Goal: Browse casually: Explore the website without a specific task or goal

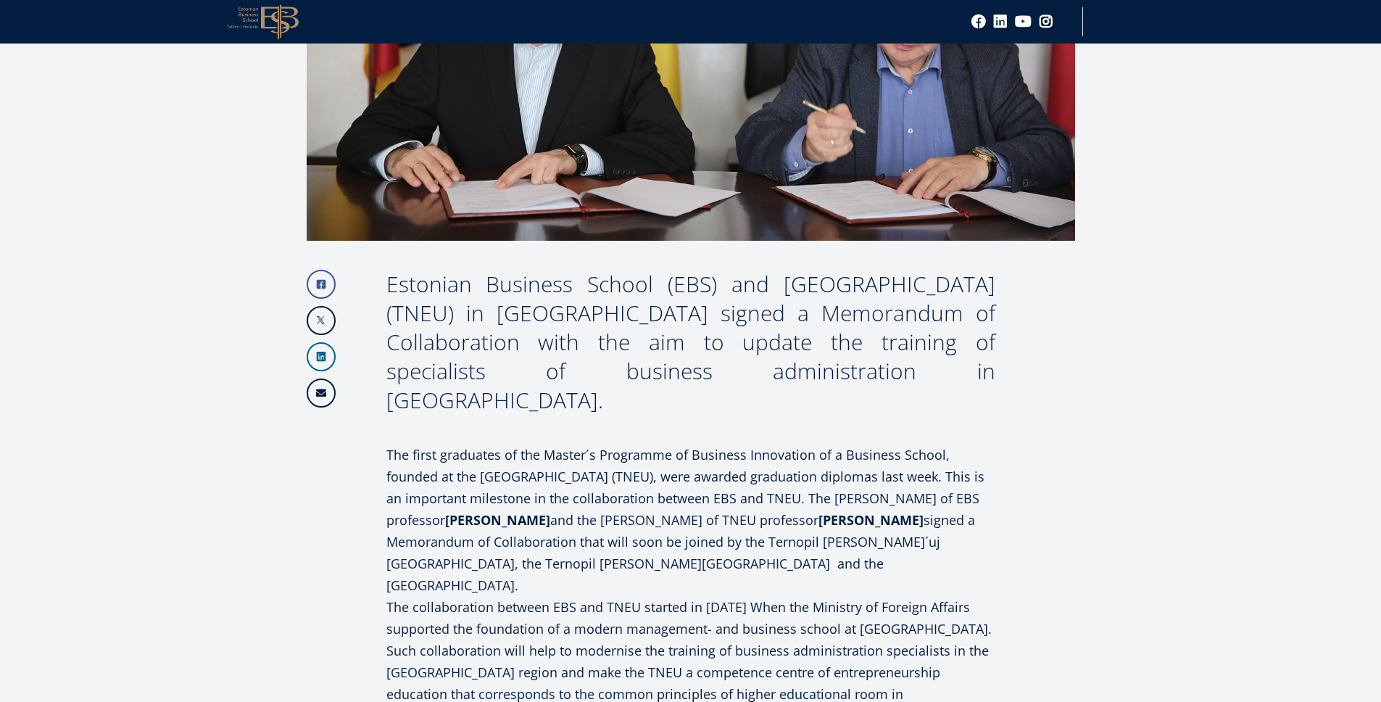
scroll to position [635, 0]
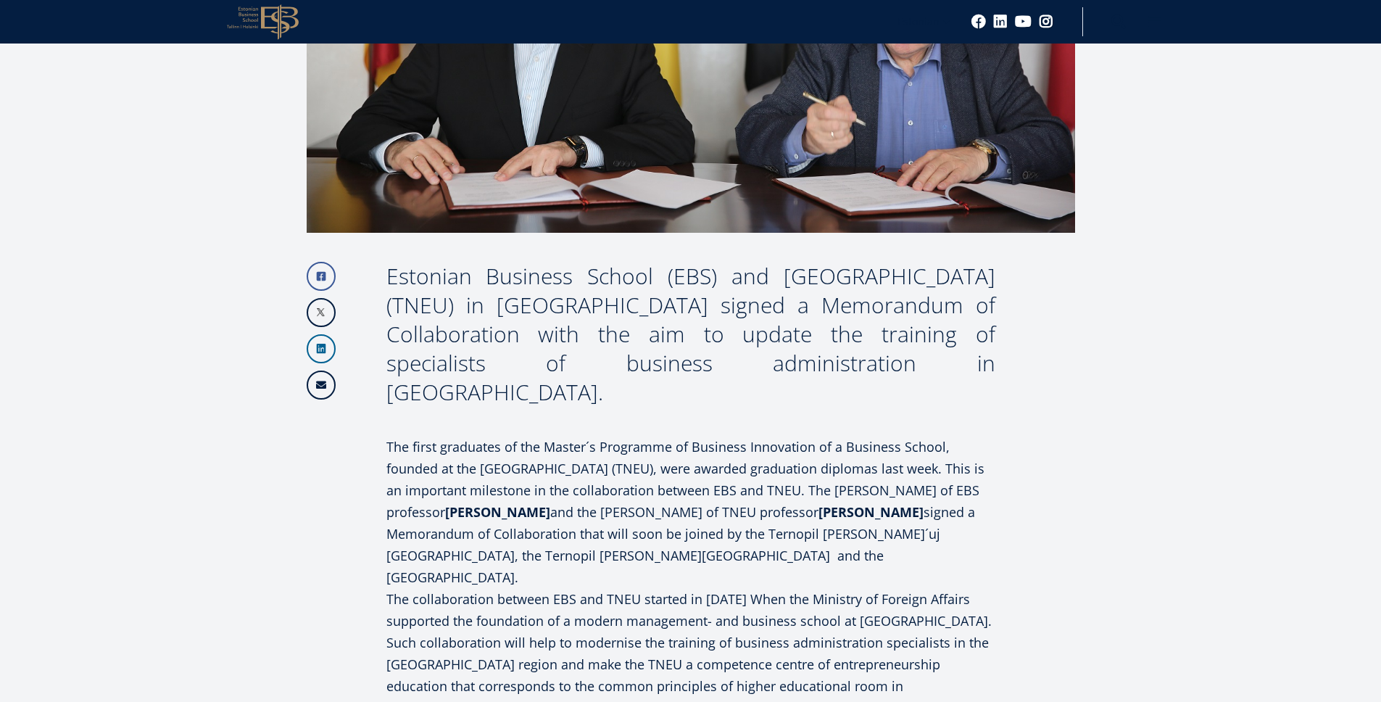
drag, startPoint x: 774, startPoint y: 484, endPoint x: 887, endPoint y: 480, distance: 113.2
click at [887, 480] on p "The first graduates of the Master´s Programme of Business Innovation of a Busin…" at bounding box center [691, 512] width 609 height 152
copy strong "[PERSON_NAME]"
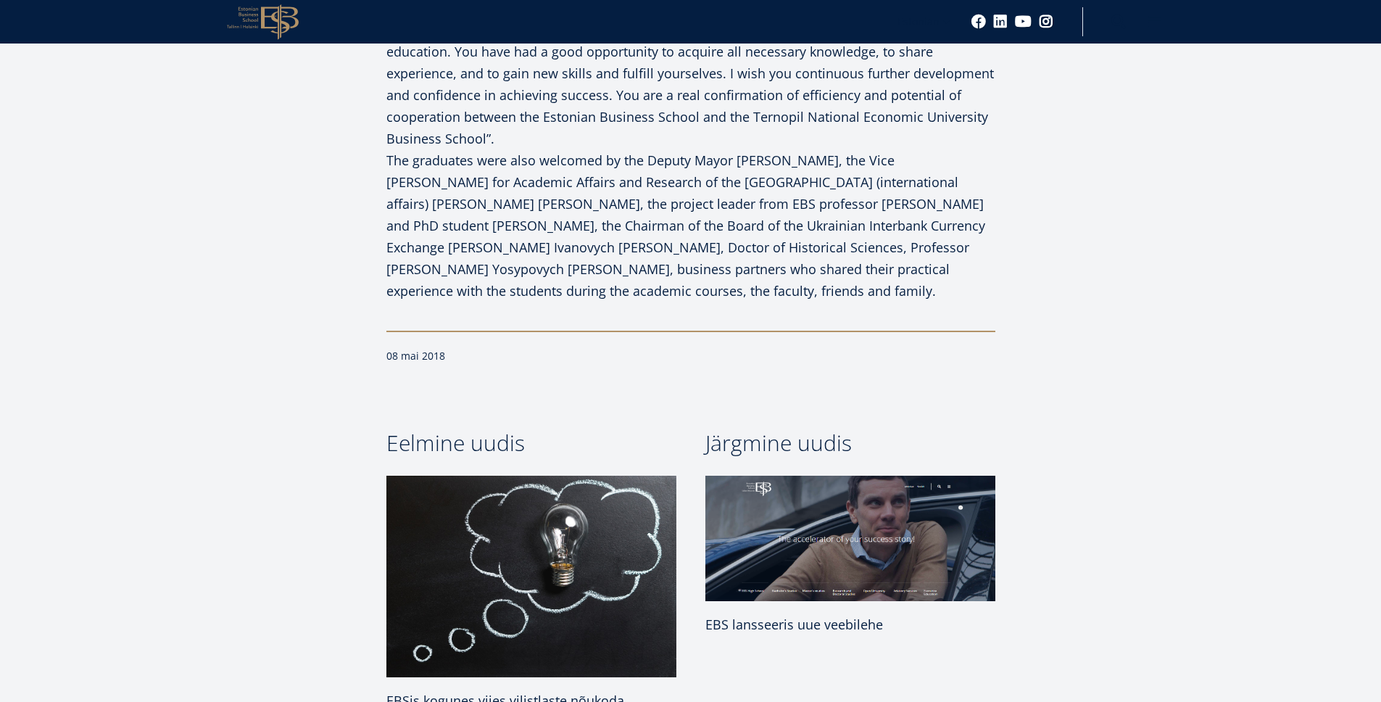
scroll to position [1515, 0]
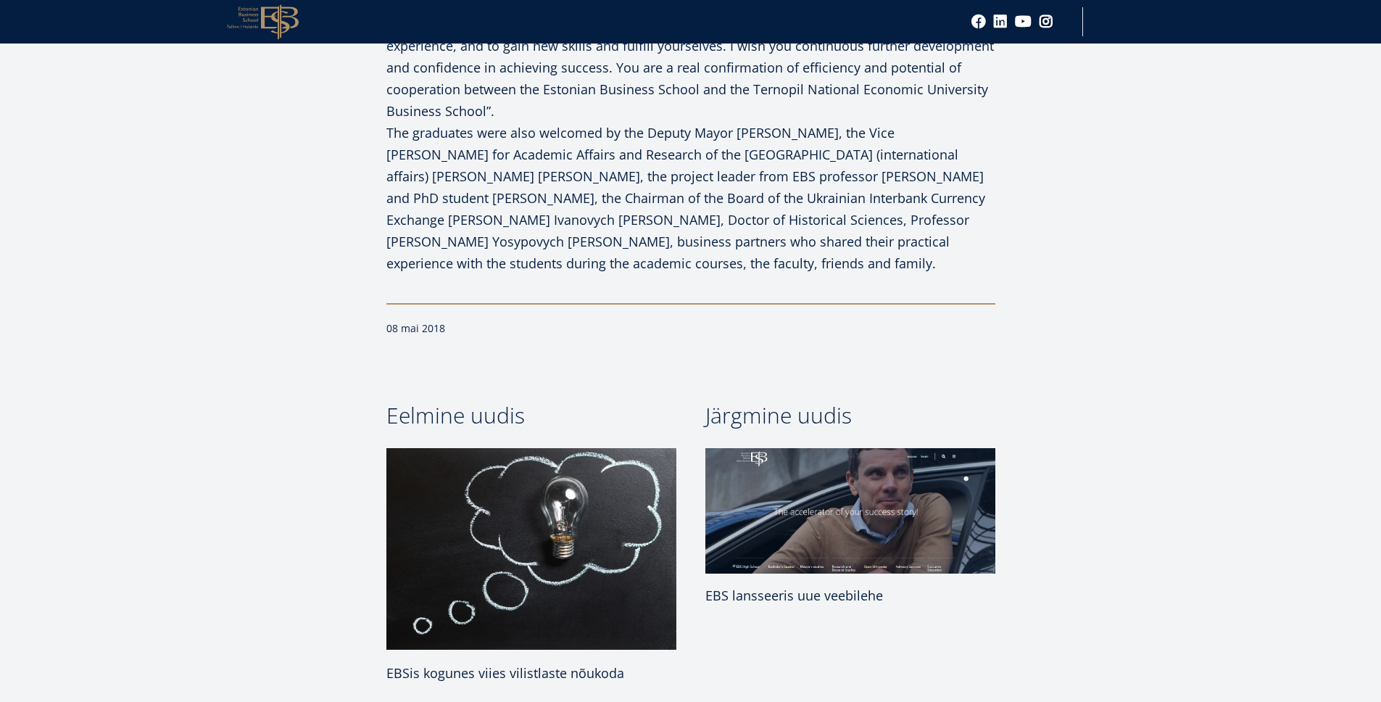
click at [821, 445] on img at bounding box center [850, 511] width 305 height 132
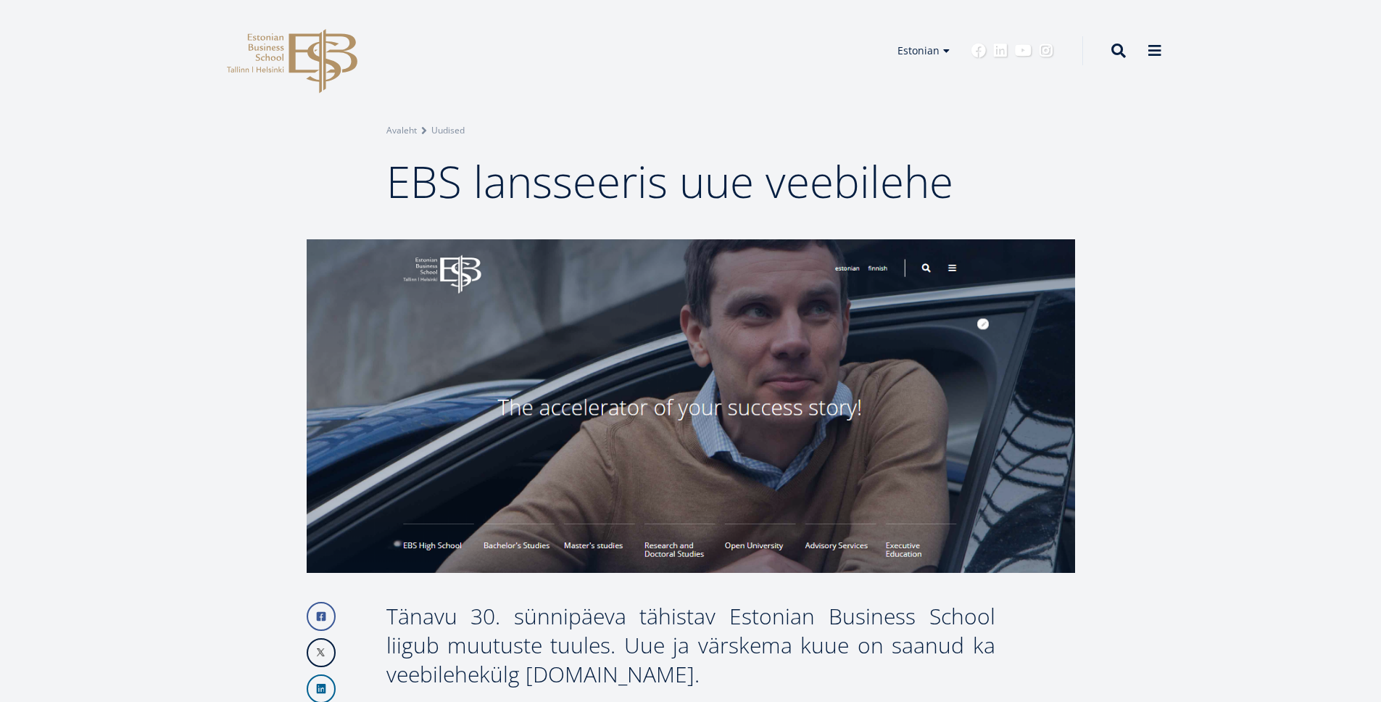
click at [318, 67] on icon "EBS Logo Created with Sketch." at bounding box center [292, 61] width 131 height 65
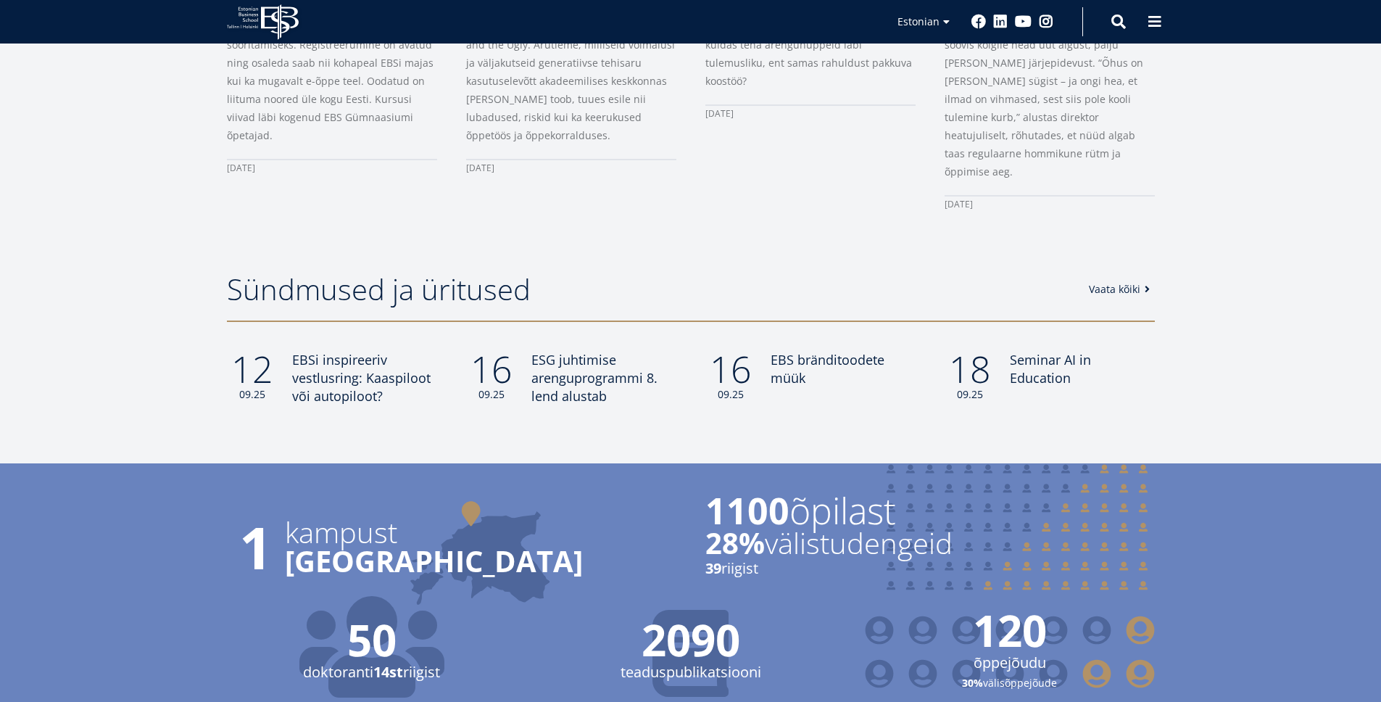
scroll to position [975, 0]
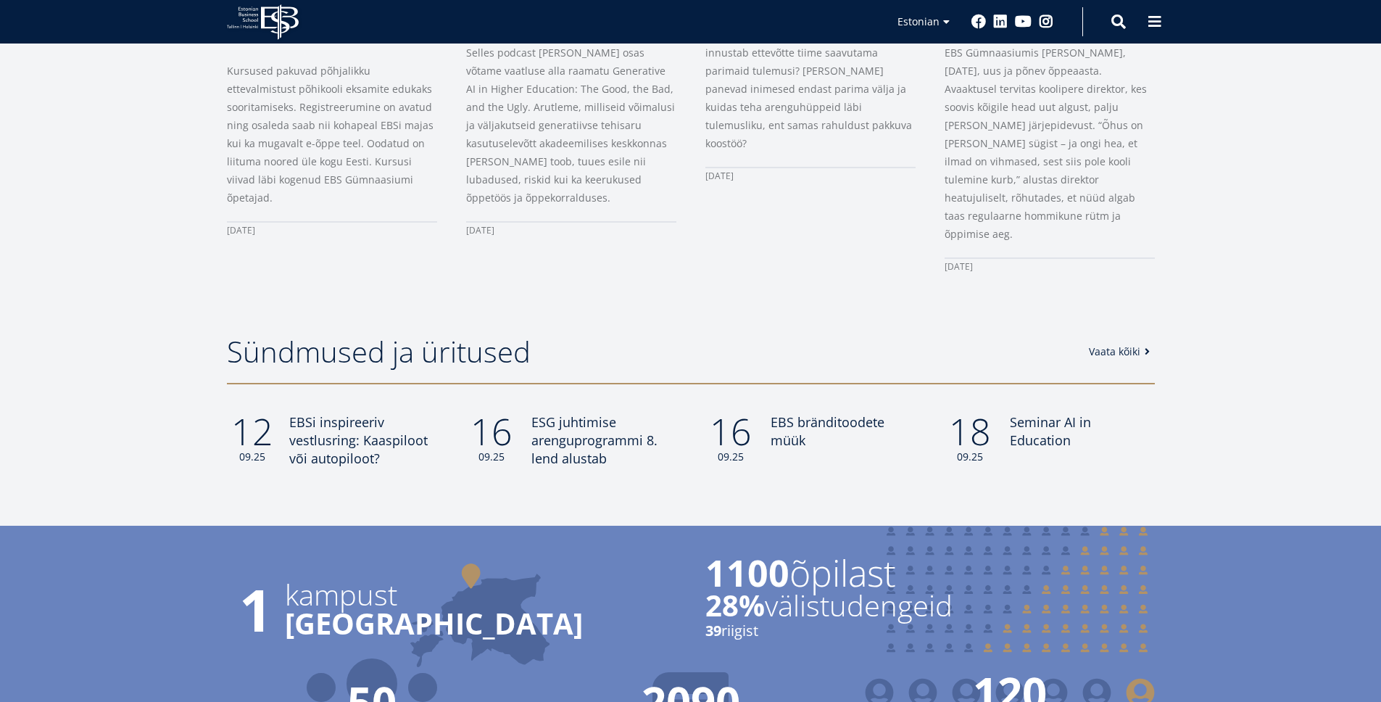
click at [335, 424] on span "EBSi inspireeriv vestlusring: Kaaspiloot või autopiloot?" at bounding box center [358, 440] width 139 height 54
